Goal: Navigation & Orientation: Find specific page/section

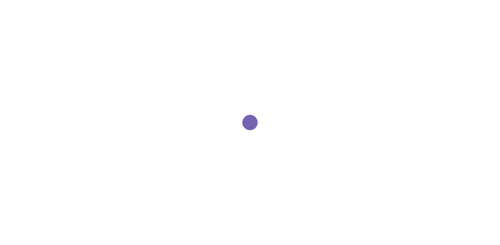
click at [330, 122] on div "Loading" at bounding box center [250, 122] width 500 height 245
